Goal: Understand process/instructions

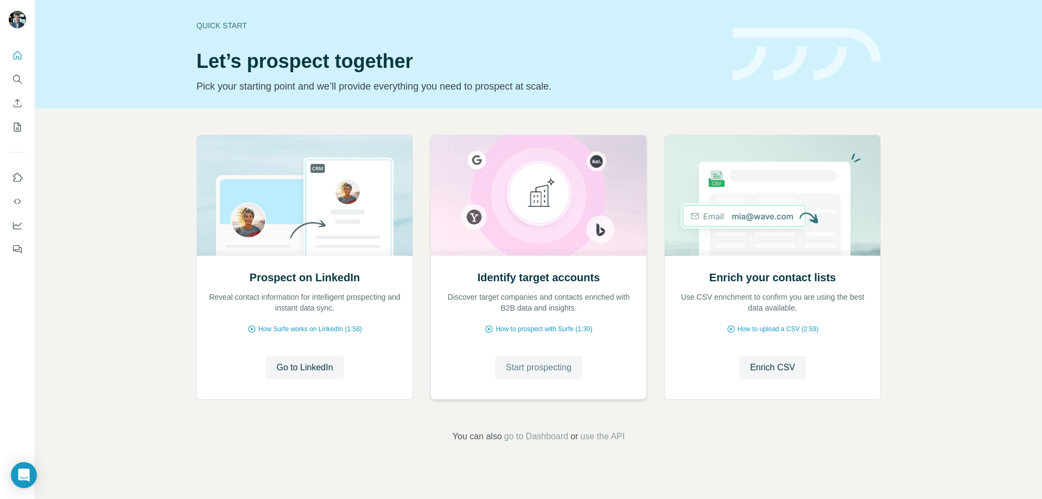
click at [564, 367] on span "Start prospecting" at bounding box center [539, 367] width 66 height 13
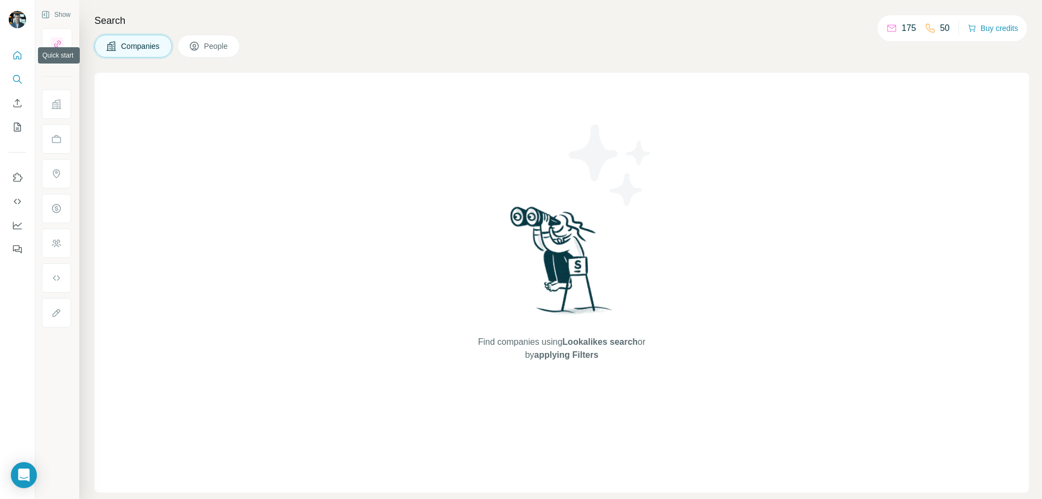
click at [17, 56] on icon "Quick start" at bounding box center [18, 55] width 8 height 8
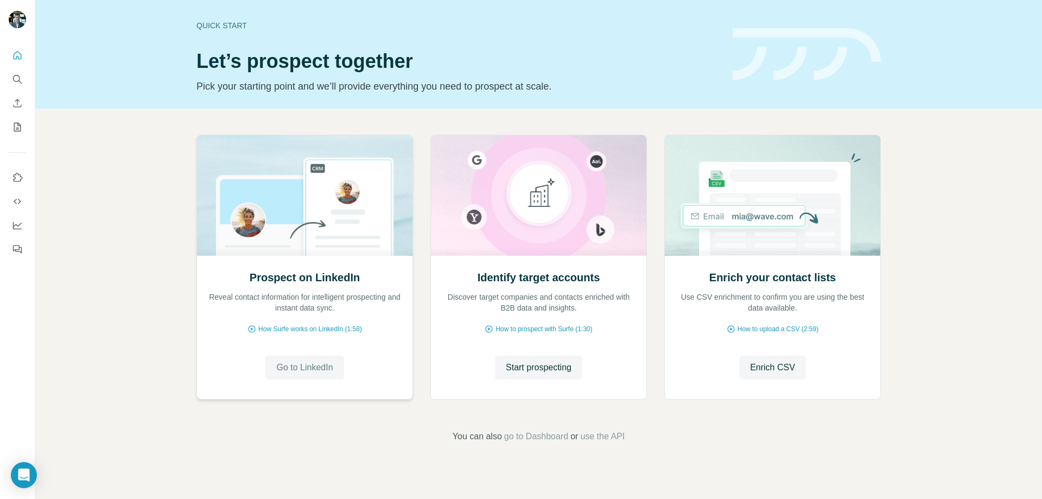
click at [317, 365] on span "Go to LinkedIn" at bounding box center [304, 367] width 56 height 13
